Goal: Browse casually

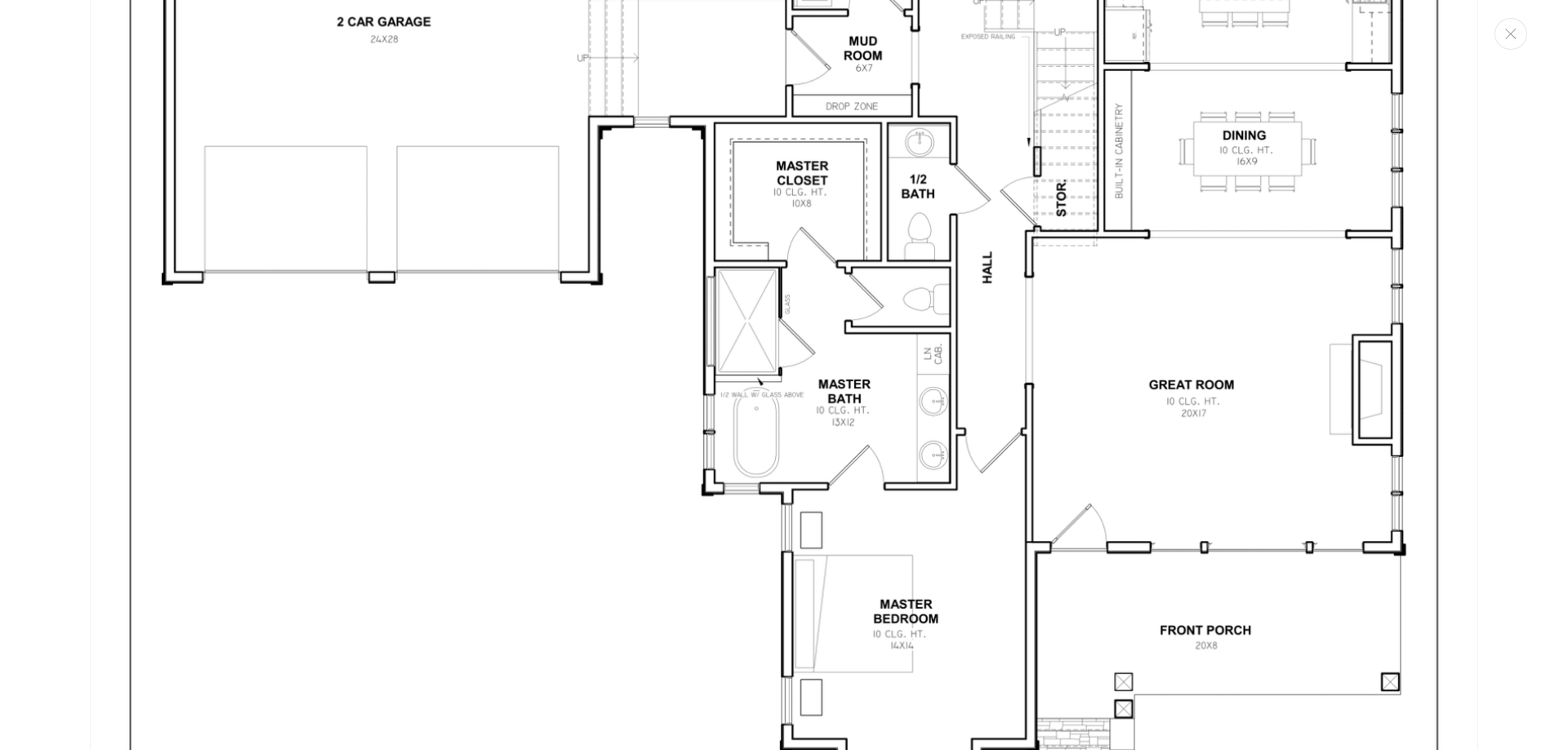
scroll to position [4180, 0]
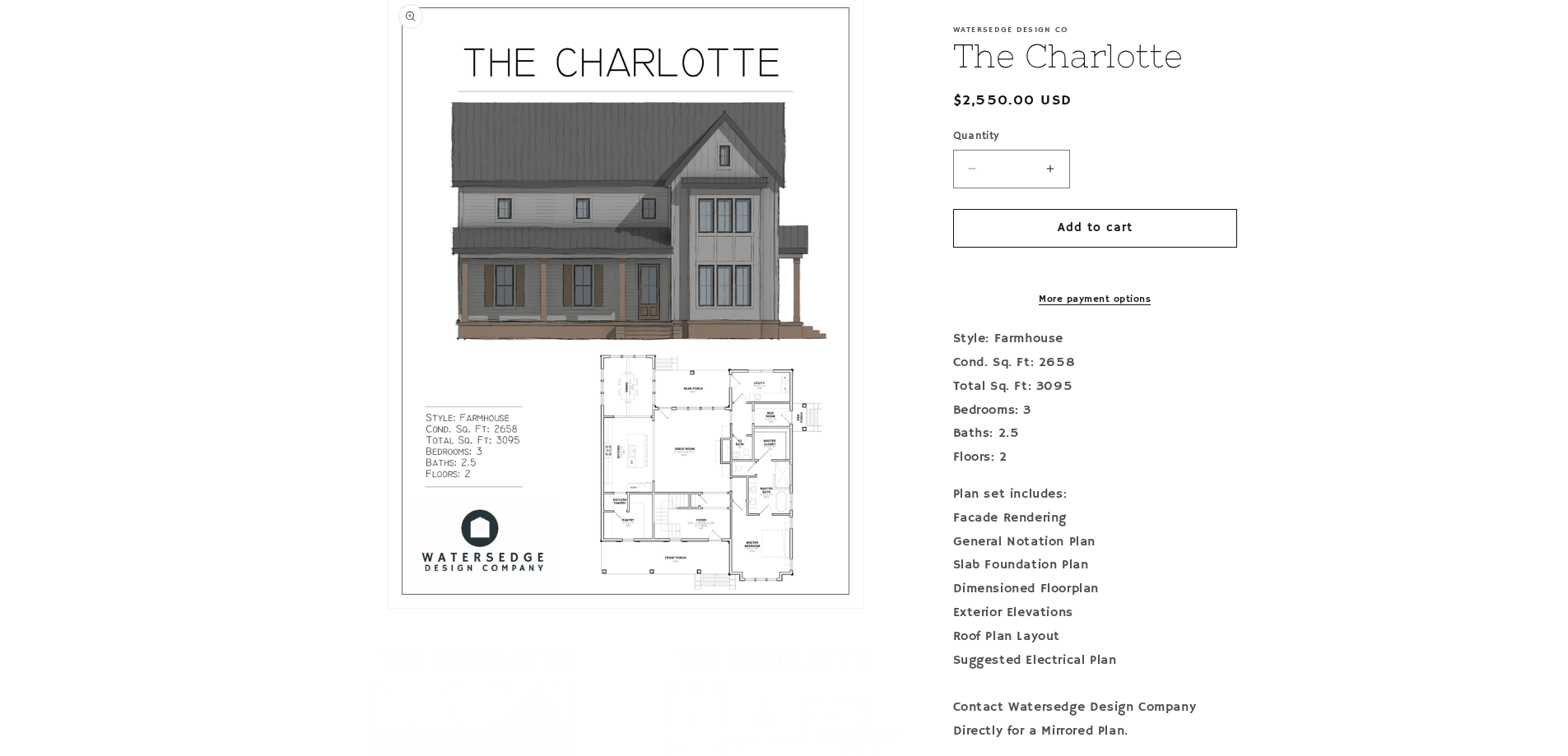
scroll to position [412, 0]
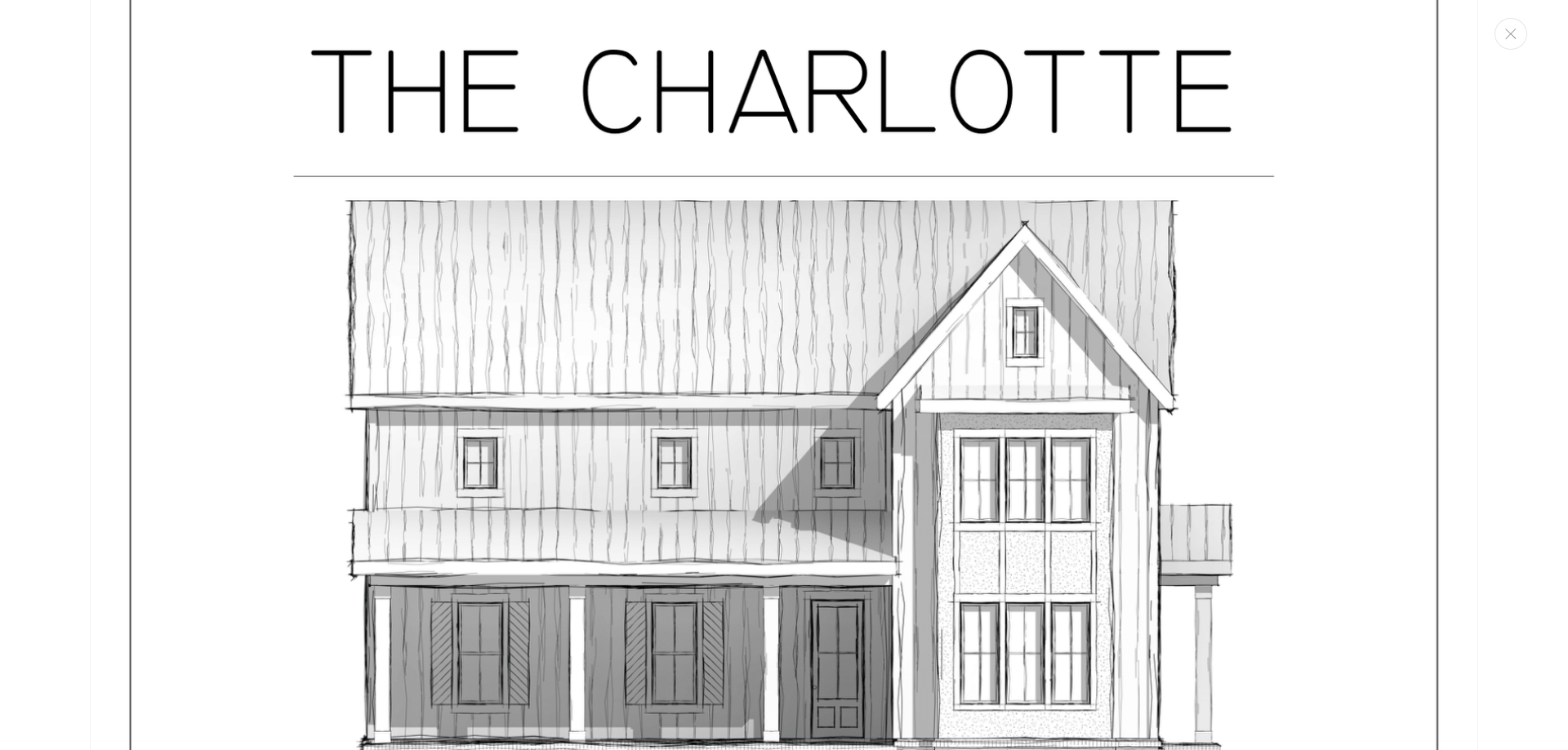
scroll to position [7846, 0]
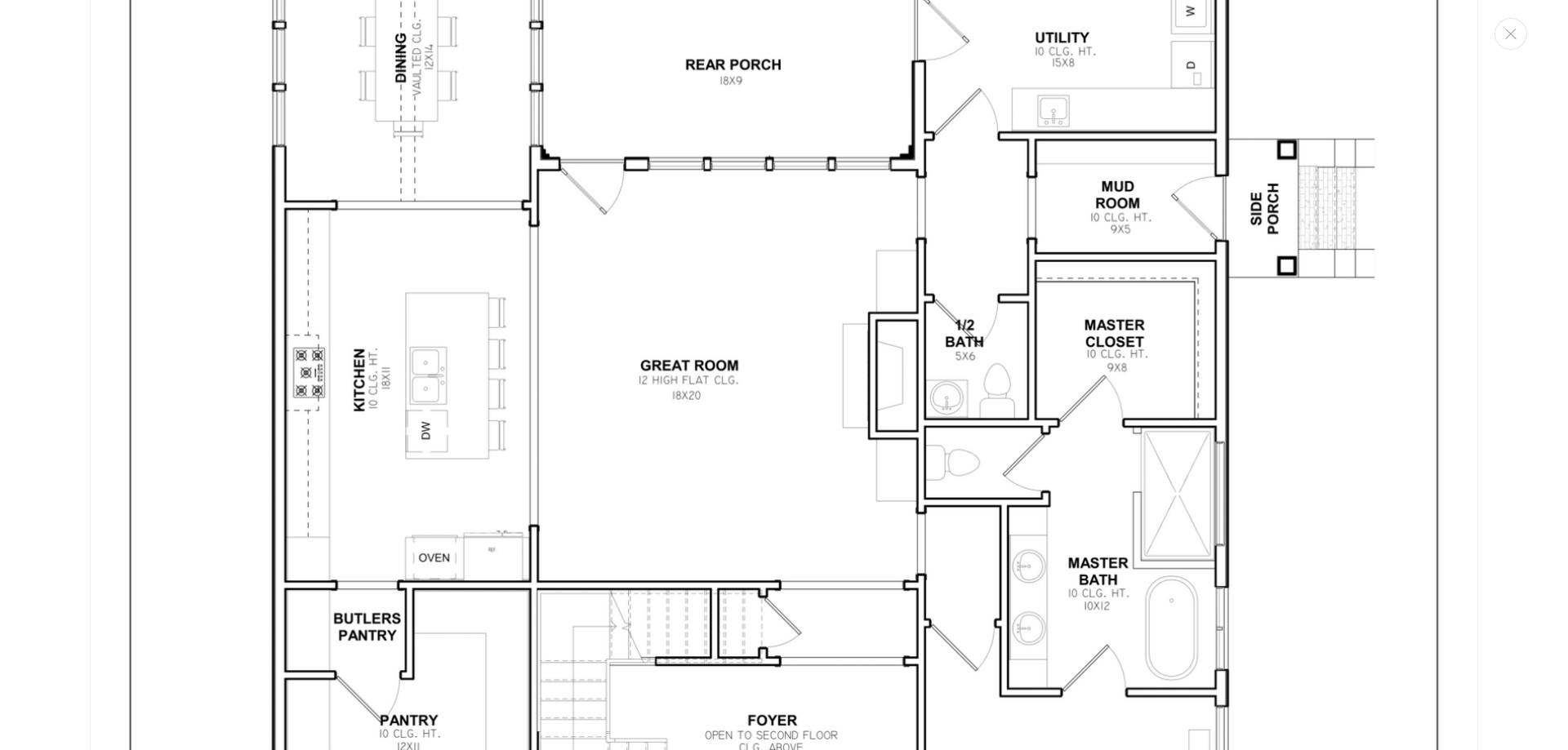
scroll to position [4139, 0]
